Goal: Task Accomplishment & Management: Manage account settings

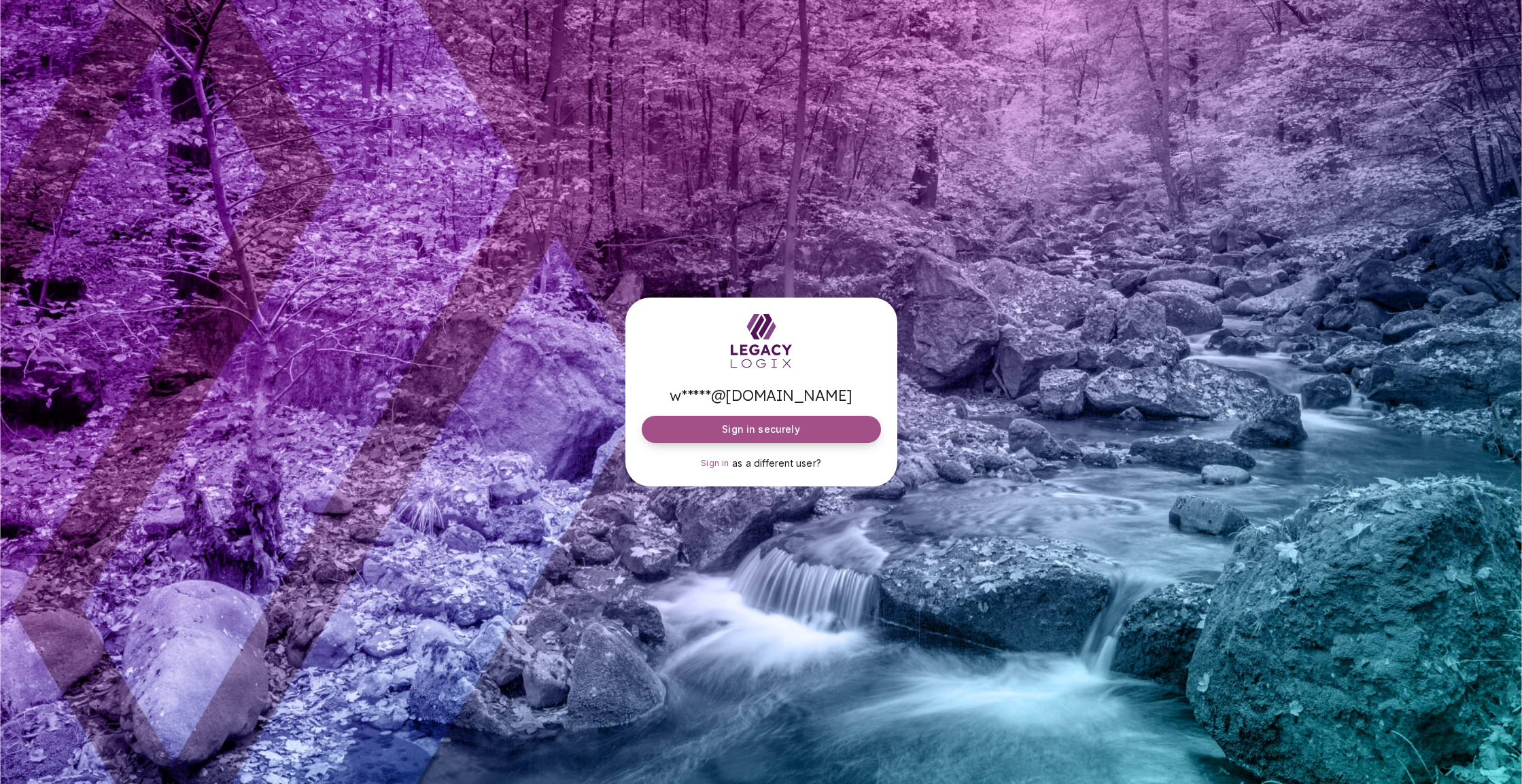
click at [810, 434] on button "Sign in securely" at bounding box center [761, 429] width 239 height 27
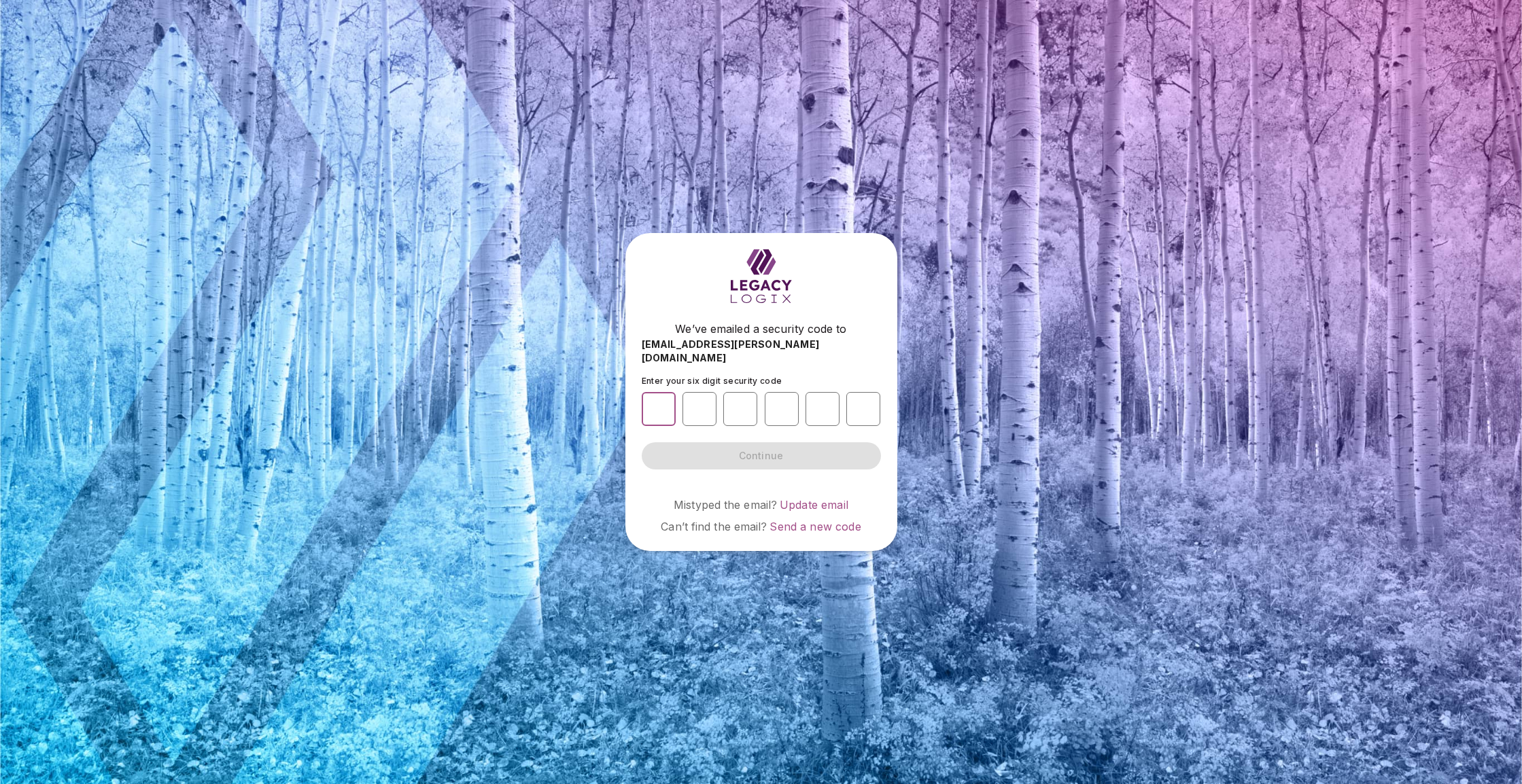
click at [657, 406] on input "number" at bounding box center [659, 409] width 34 height 34
paste input "*"
type input "*"
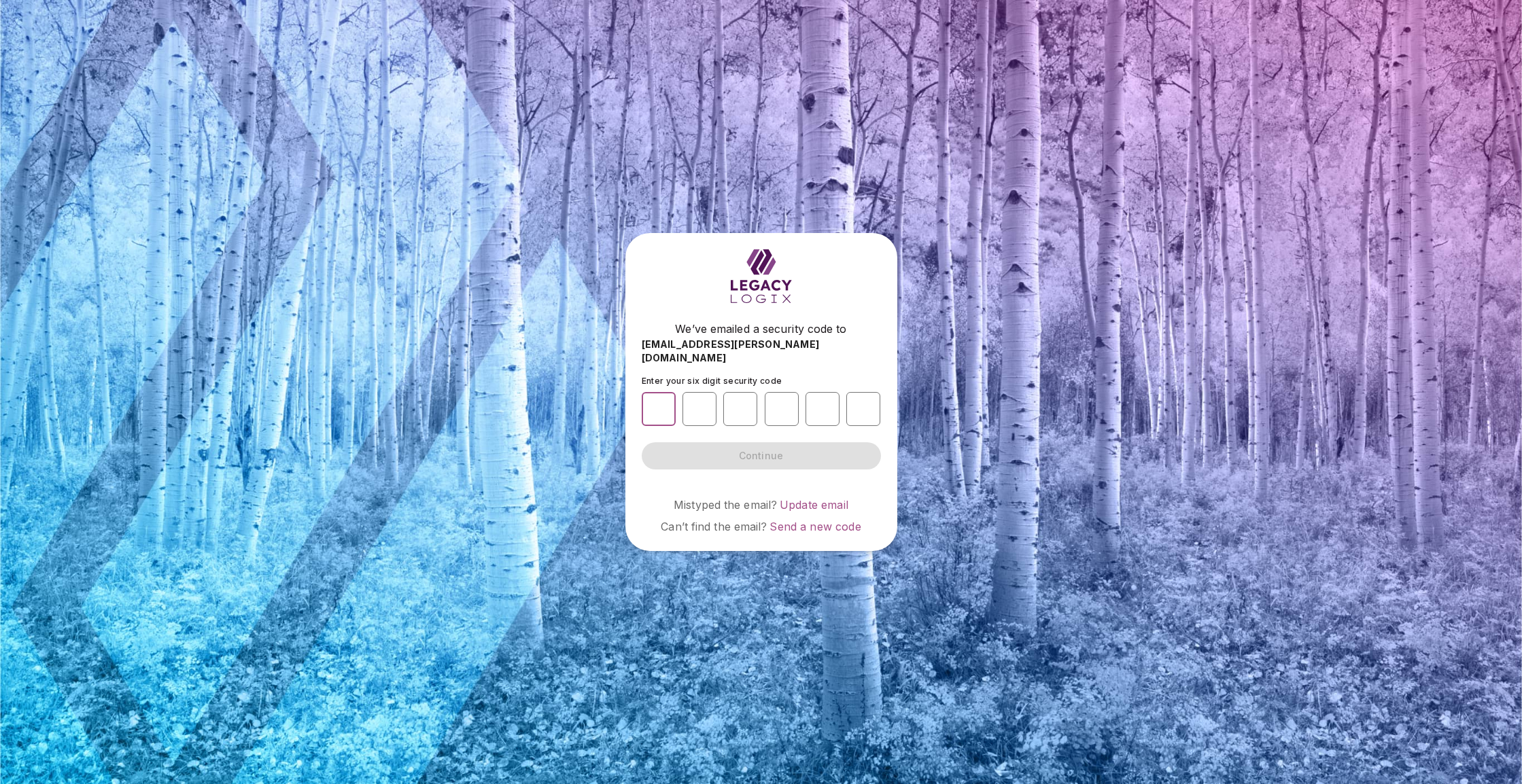
type input "*"
